Goal: Obtain resource: Download file/media

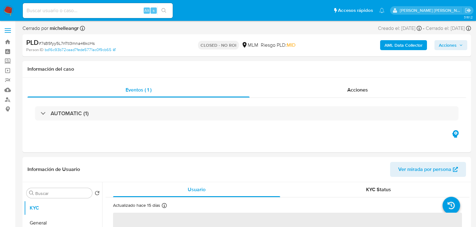
select select "10"
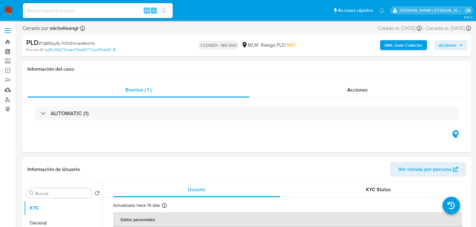
click at [80, 11] on input at bounding box center [98, 11] width 150 height 8
paste input "487377072"
type input "487377072"
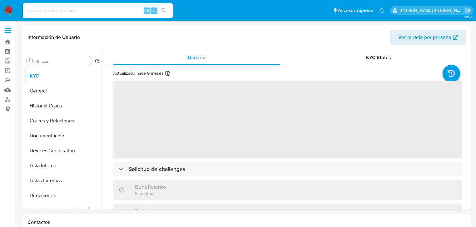
select select "10"
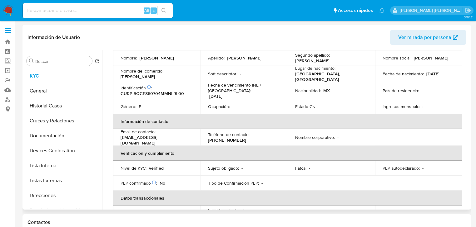
scroll to position [75, 0]
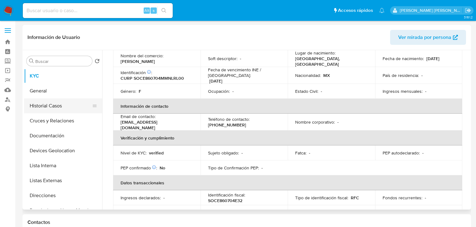
drag, startPoint x: 56, startPoint y: 106, endPoint x: 58, endPoint y: 104, distance: 3.2
click at [56, 104] on button "Historial Casos" at bounding box center [60, 106] width 73 height 15
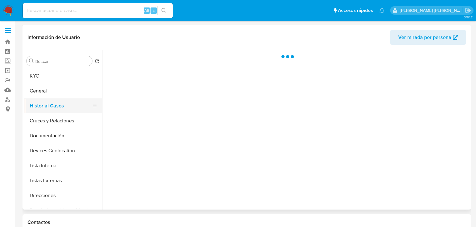
scroll to position [0, 0]
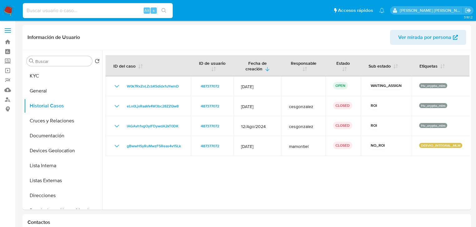
click at [55, 10] on input at bounding box center [98, 11] width 150 height 8
paste input "629161528"
type input "629161528"
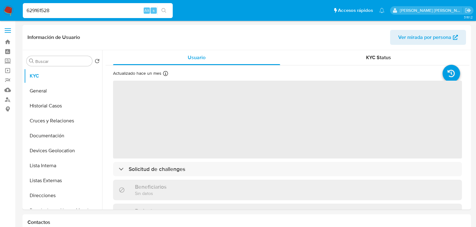
select select "10"
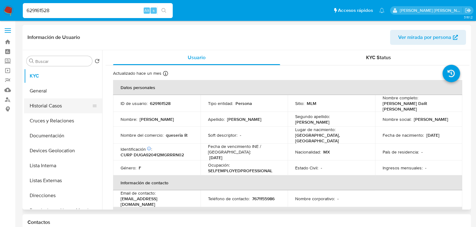
click at [54, 108] on button "Historial Casos" at bounding box center [60, 106] width 73 height 15
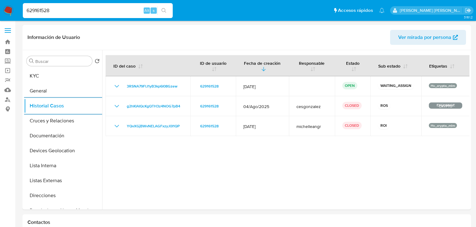
drag, startPoint x: 27, startPoint y: 10, endPoint x: 0, endPoint y: 10, distance: 26.5
click at [0, 10] on nav "Pausado Ver notificaciones 629161528 Alt s Accesos rápidos Presiona las siguien…" at bounding box center [238, 10] width 476 height 21
paste input "1411385424"
type input "1411385424"
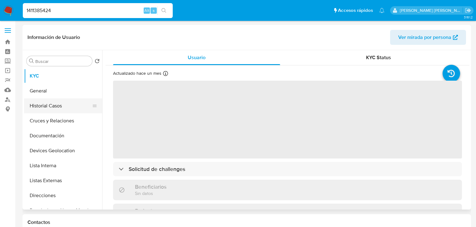
select select "10"
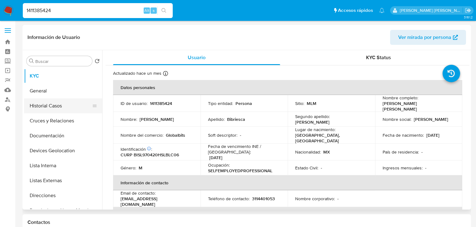
click at [62, 106] on button "Historial Casos" at bounding box center [60, 106] width 73 height 15
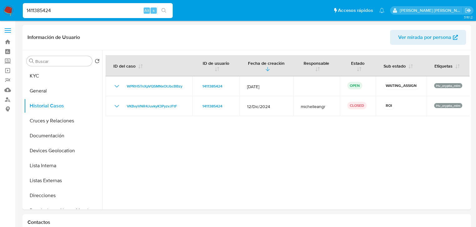
drag, startPoint x: 14, startPoint y: 2, endPoint x: 0, endPoint y: 0, distance: 13.9
click at [0, 0] on nav "Pausado Ver notificaciones 1411385424 Alt s Accesos rápidos Presiona las siguie…" at bounding box center [238, 10] width 476 height 21
paste input "23467627"
type input "234676274"
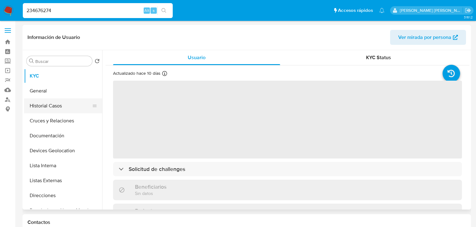
click at [51, 105] on button "Historial Casos" at bounding box center [60, 106] width 73 height 15
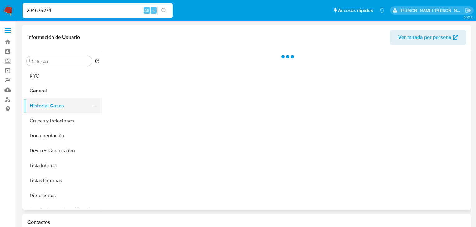
select select "10"
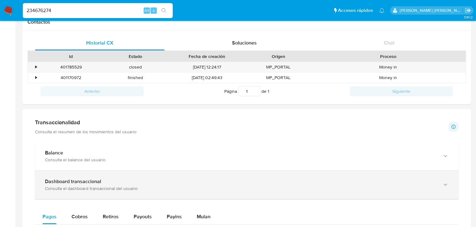
scroll to position [225, 0]
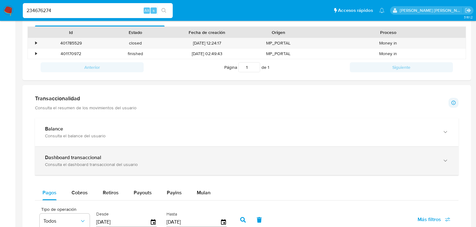
click at [136, 161] on div "Dashboard transaccional" at bounding box center [240, 158] width 391 height 6
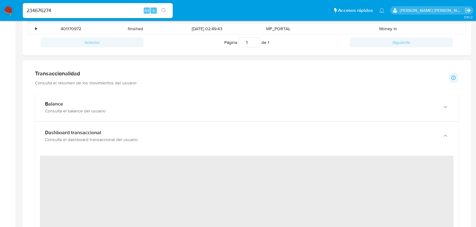
scroll to position [300, 0]
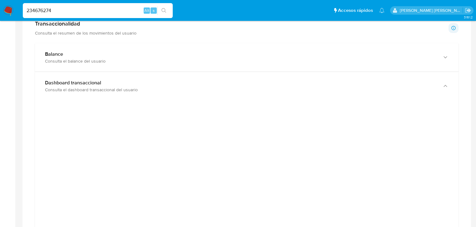
drag, startPoint x: 62, startPoint y: 9, endPoint x: 0, endPoint y: -10, distance: 65.0
paste input "615035276"
type input "2615035276"
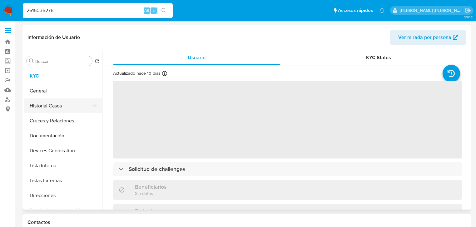
click at [61, 108] on button "Historial Casos" at bounding box center [60, 106] width 73 height 15
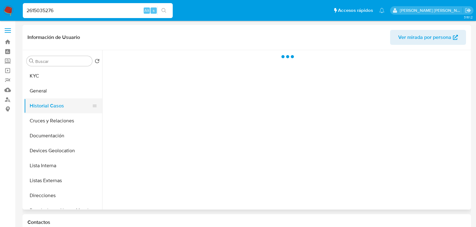
select select "10"
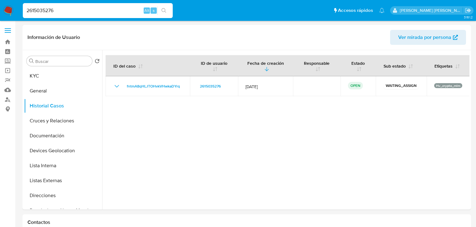
drag, startPoint x: 70, startPoint y: 10, endPoint x: 0, endPoint y: -2, distance: 70.6
paste input "317798512"
type input "317798512"
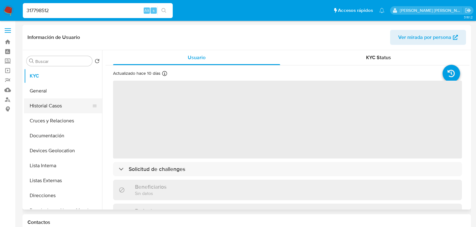
select select "10"
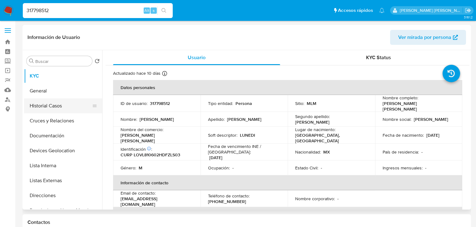
click at [57, 107] on button "Historial Casos" at bounding box center [60, 106] width 73 height 15
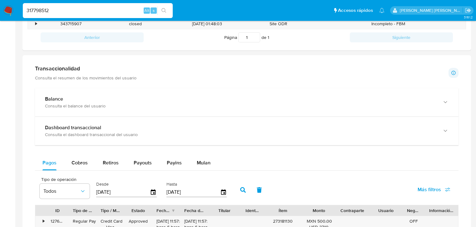
scroll to position [250, 0]
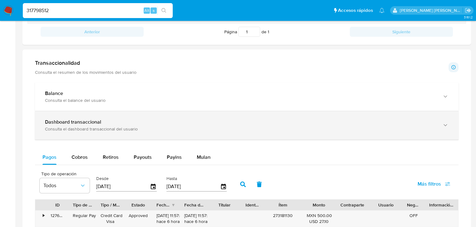
click at [130, 130] on div "Consulta el dashboard transaccional del usuario" at bounding box center [240, 129] width 391 height 6
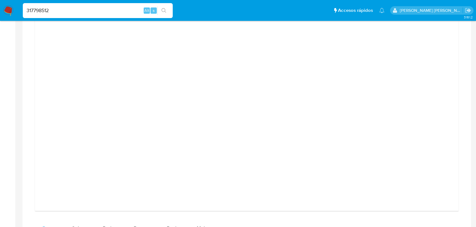
scroll to position [474, 0]
click at [0, 2] on nav "Pausado Ver notificaciones 317798512 Alt s Accesos rápidos Presiona las siguien…" at bounding box center [238, 10] width 476 height 21
paste input "721169640"
type input "721169640"
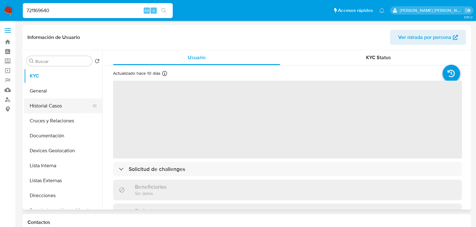
select select "10"
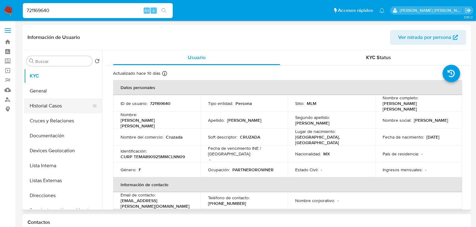
click at [66, 106] on button "Historial Casos" at bounding box center [60, 106] width 73 height 15
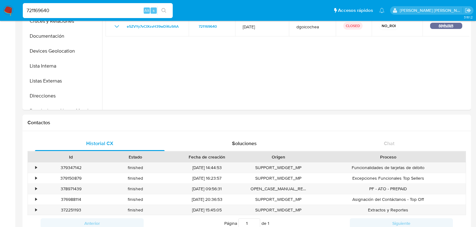
scroll to position [225, 0]
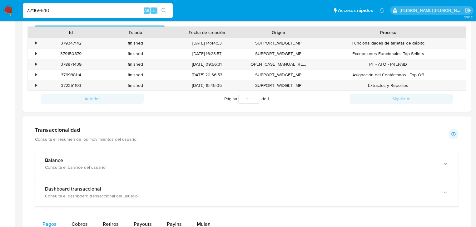
click at [0, 0] on nav "Pausado Ver notificaciones 721169640 Alt s Accesos rápidos Presiona las siguien…" at bounding box center [238, 10] width 476 height 21
paste input "1310728229"
type input "1310728229"
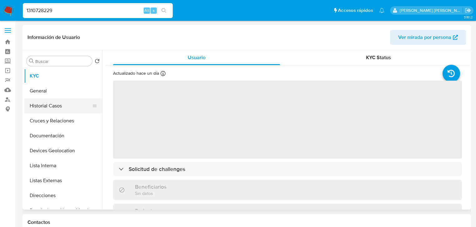
select select "10"
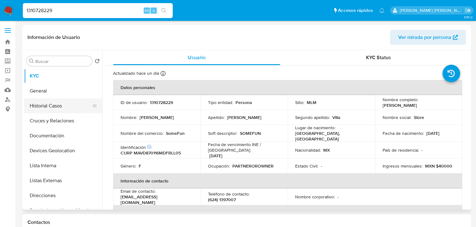
click at [75, 106] on button "Historial Casos" at bounding box center [60, 106] width 73 height 15
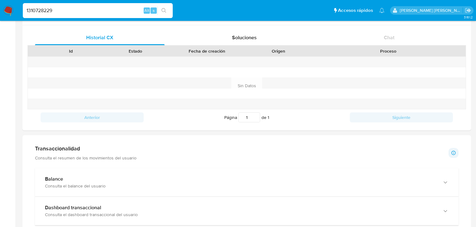
scroll to position [225, 0]
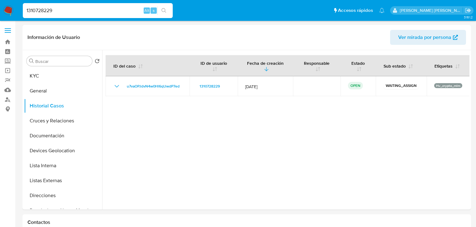
select select "10"
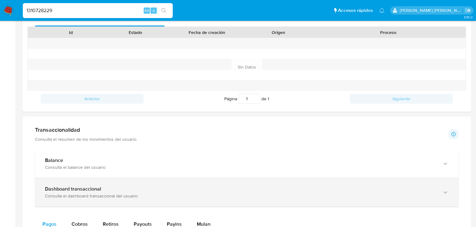
click at [135, 187] on div "Dashboard transaccional" at bounding box center [240, 189] width 391 height 6
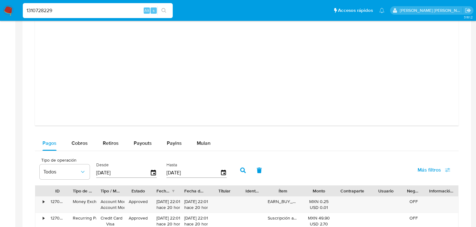
scroll to position [674, 0]
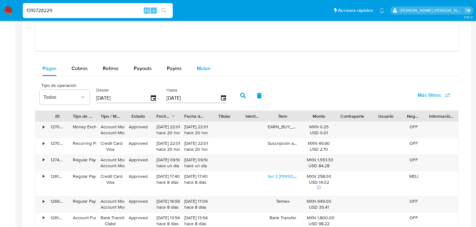
click at [197, 71] on span "Mulan" at bounding box center [204, 68] width 14 height 7
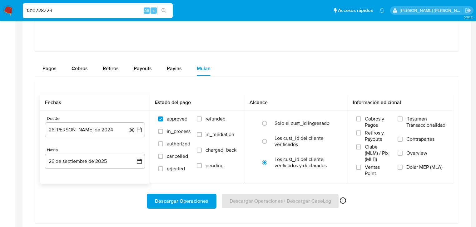
drag, startPoint x: 72, startPoint y: 132, endPoint x: 92, endPoint y: 122, distance: 22.6
click at [73, 129] on button "26 de agosto de 2024" at bounding box center [95, 130] width 100 height 15
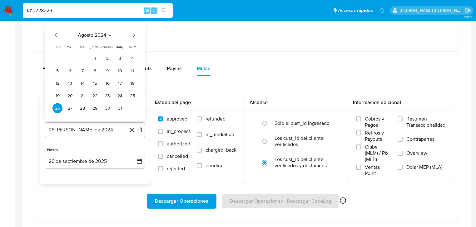
click at [99, 37] on span "agosto 2024" at bounding box center [92, 35] width 28 height 6
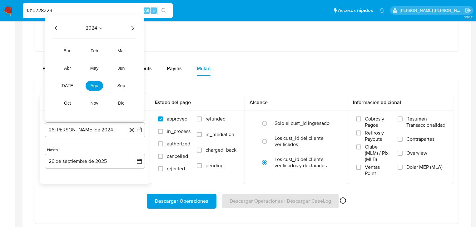
click at [131, 29] on icon "Año siguiente" at bounding box center [132, 28] width 7 height 7
click at [91, 71] on button "may" at bounding box center [93, 69] width 17 height 10
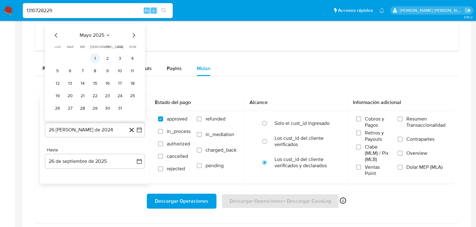
click at [98, 57] on button "1" at bounding box center [95, 59] width 10 height 10
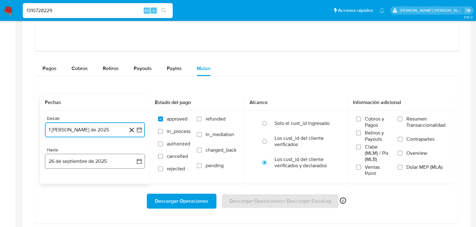
click at [96, 163] on button "26 de septiembre de 2025" at bounding box center [95, 161] width 100 height 15
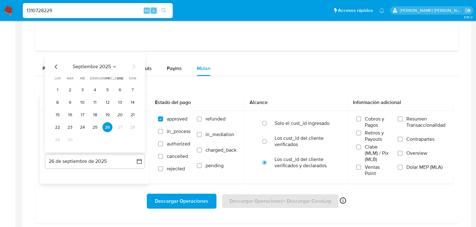
click at [55, 66] on icon "Mes anterior" at bounding box center [55, 66] width 7 height 7
click at [130, 140] on button "31" at bounding box center [132, 140] width 10 height 10
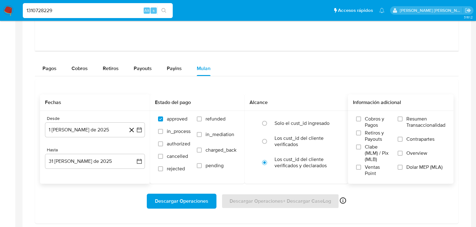
click at [420, 156] on span "Overview" at bounding box center [416, 153] width 21 height 6
click at [402, 156] on input "Overview" at bounding box center [399, 153] width 5 height 5
click at [201, 202] on span "Descargar Operaciones" at bounding box center [181, 202] width 53 height 14
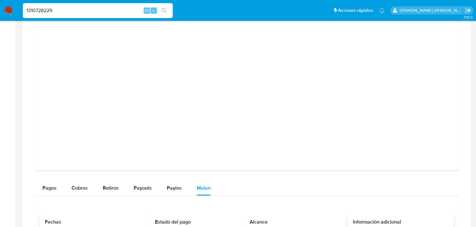
scroll to position [499, 0]
